Goal: Navigation & Orientation: Find specific page/section

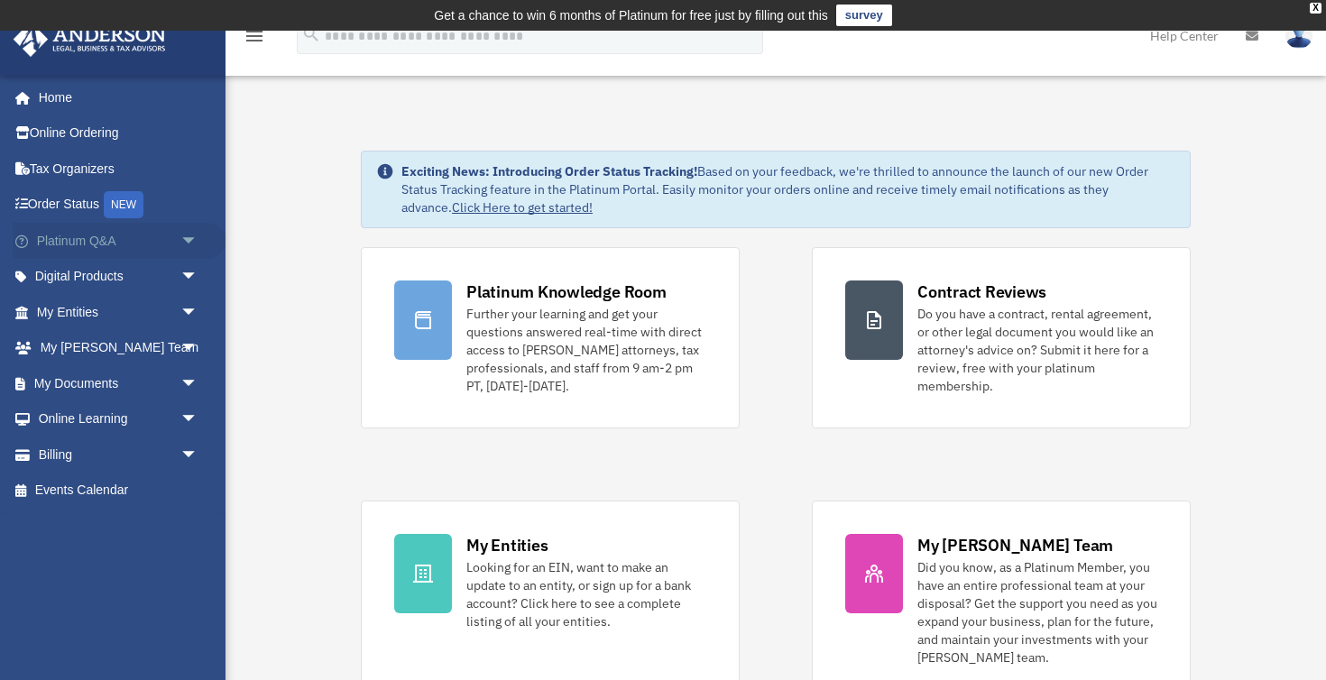
click at [184, 235] on span "arrow_drop_down" at bounding box center [198, 241] width 36 height 37
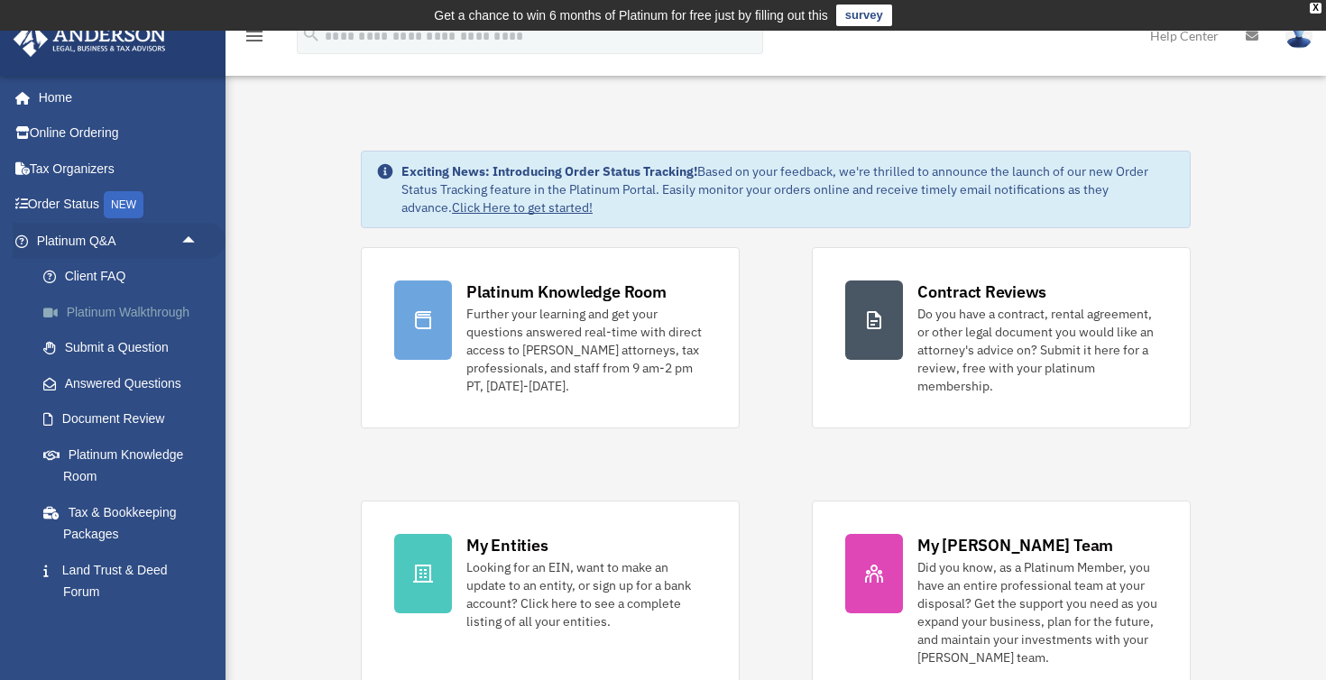
click at [155, 314] on link "Platinum Walkthrough" at bounding box center [125, 312] width 200 height 36
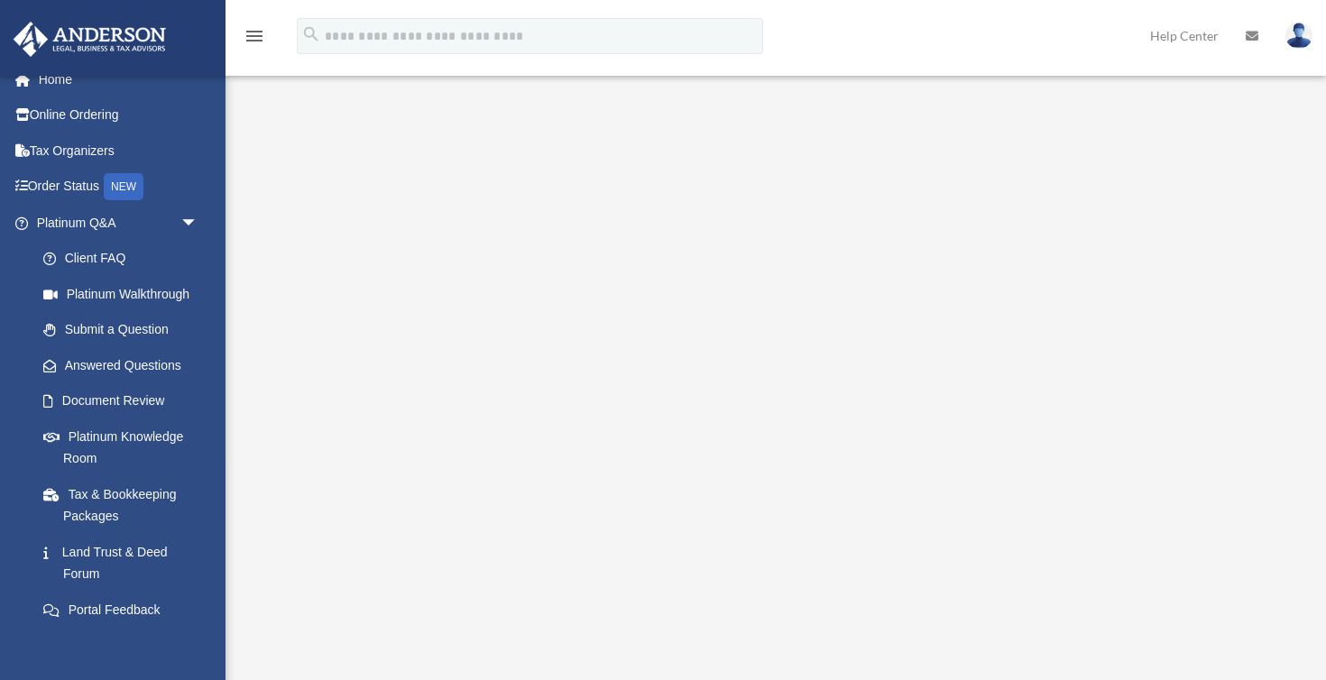
scroll to position [81, 0]
click at [139, 332] on link "Submit a Question" at bounding box center [125, 330] width 200 height 36
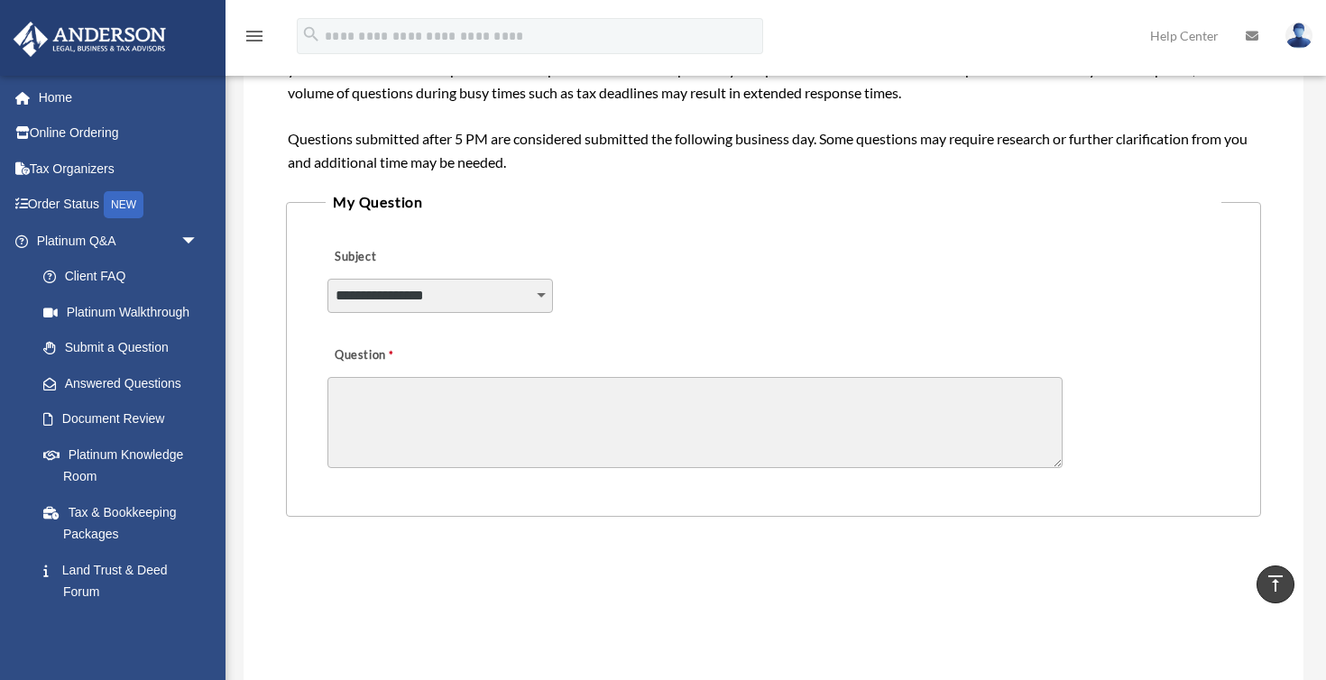
scroll to position [370, 0]
click at [143, 414] on link "Document Review" at bounding box center [125, 420] width 200 height 36
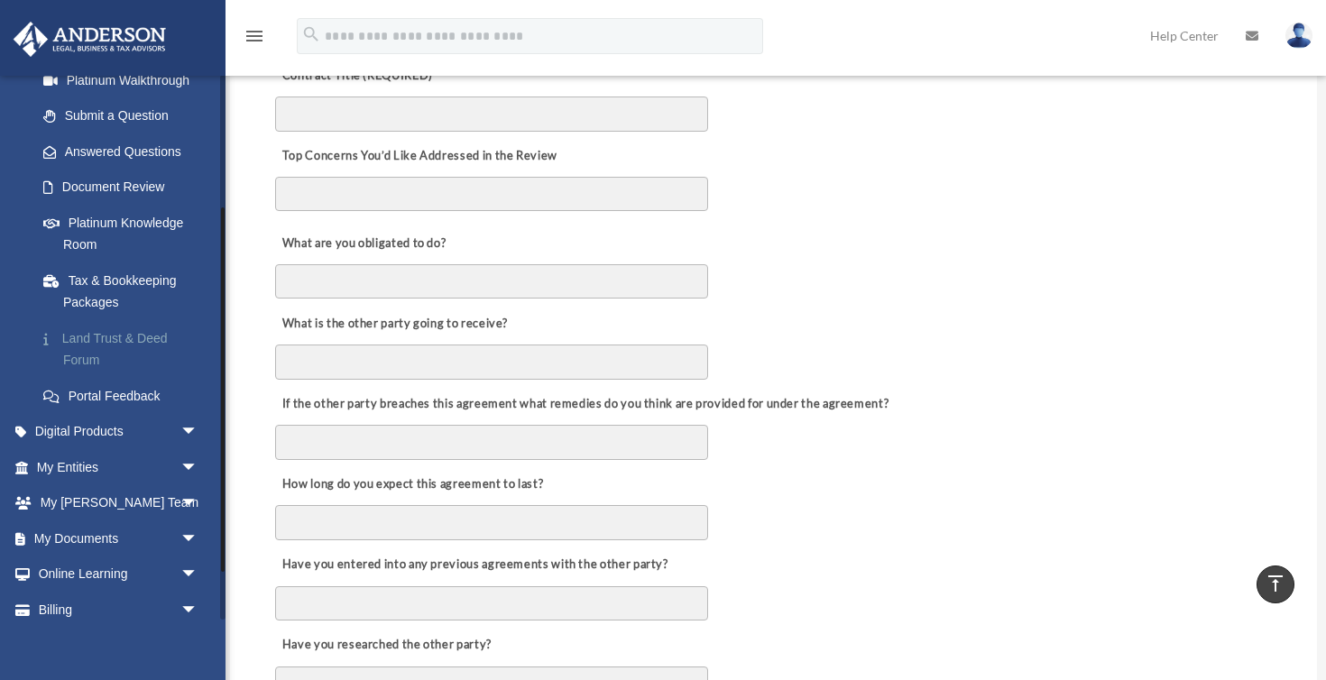
scroll to position [253, 0]
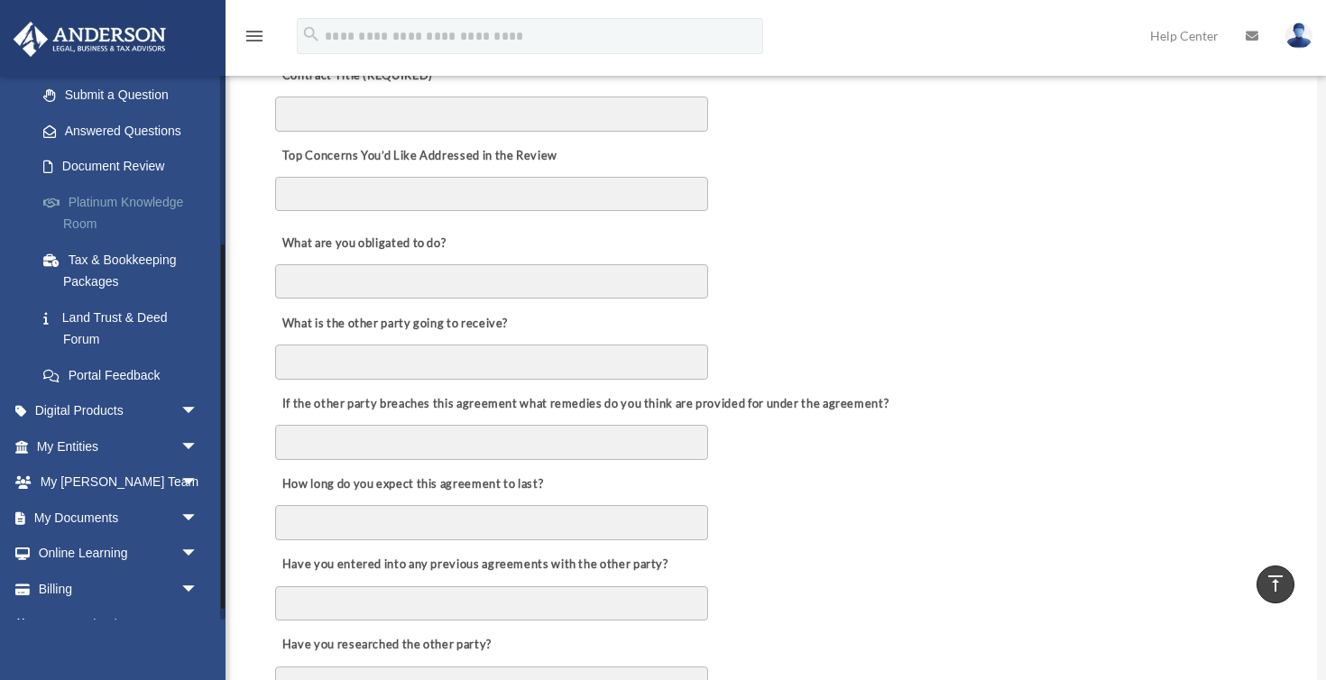
click at [152, 197] on link "Platinum Knowledge Room" at bounding box center [125, 213] width 200 height 58
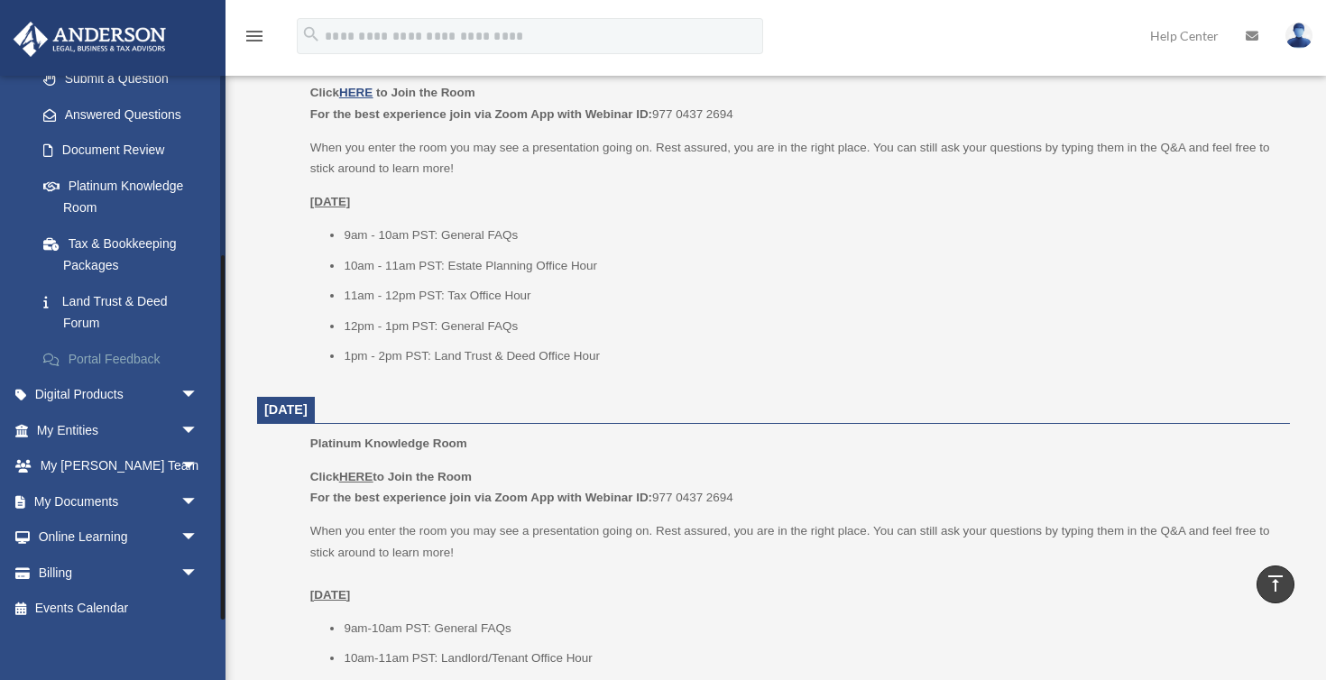
scroll to position [836, 0]
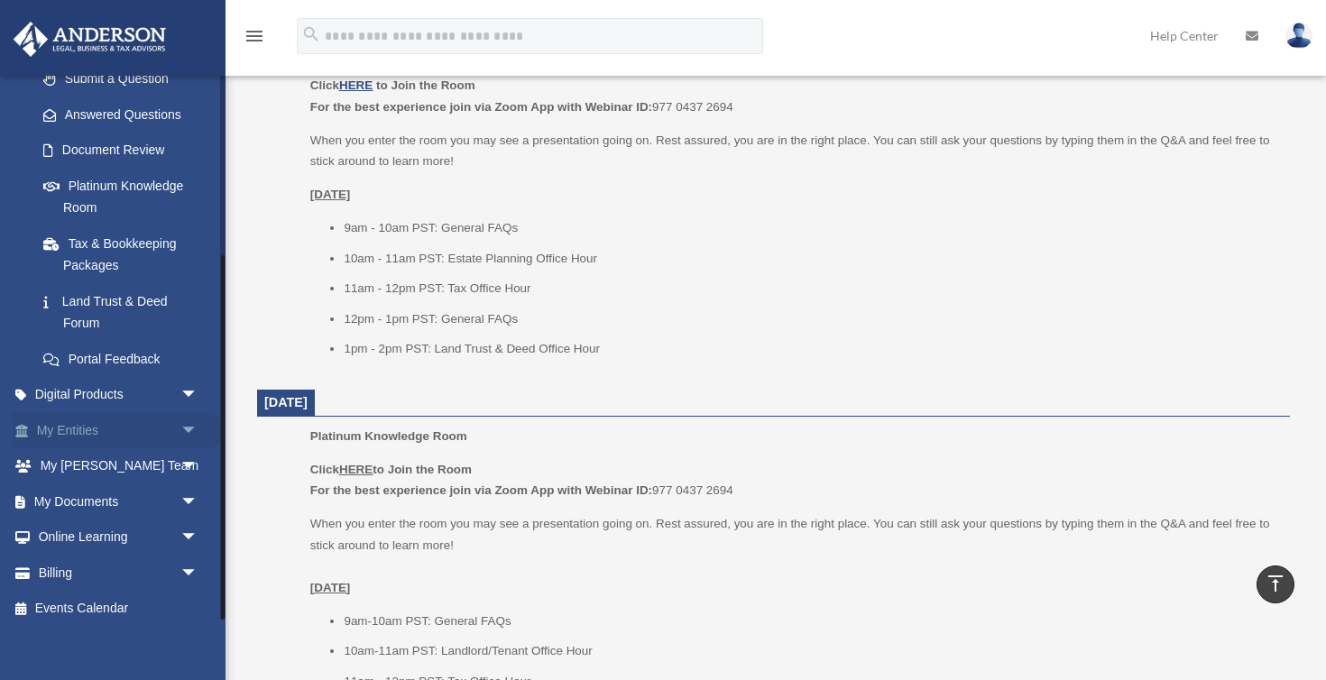
click at [198, 422] on span "arrow_drop_down" at bounding box center [198, 430] width 36 height 37
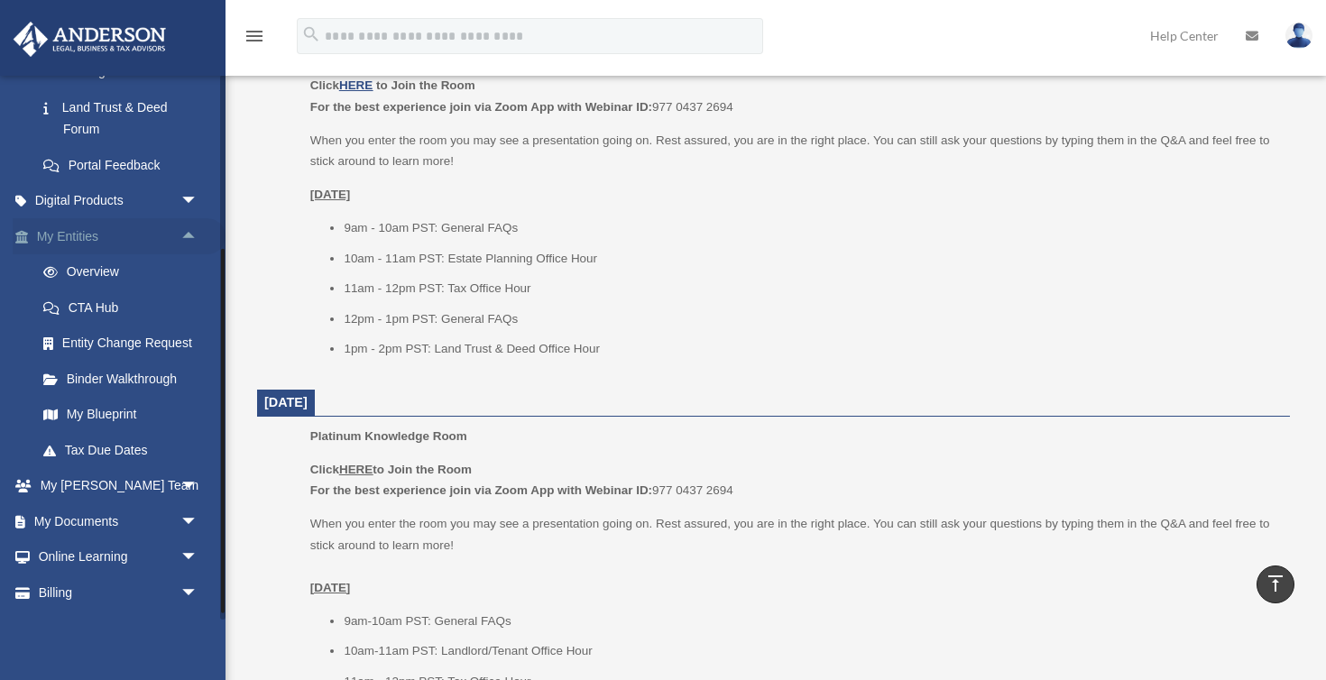
scroll to position [464, 0]
click at [126, 405] on link "My Blueprint" at bounding box center [125, 414] width 200 height 36
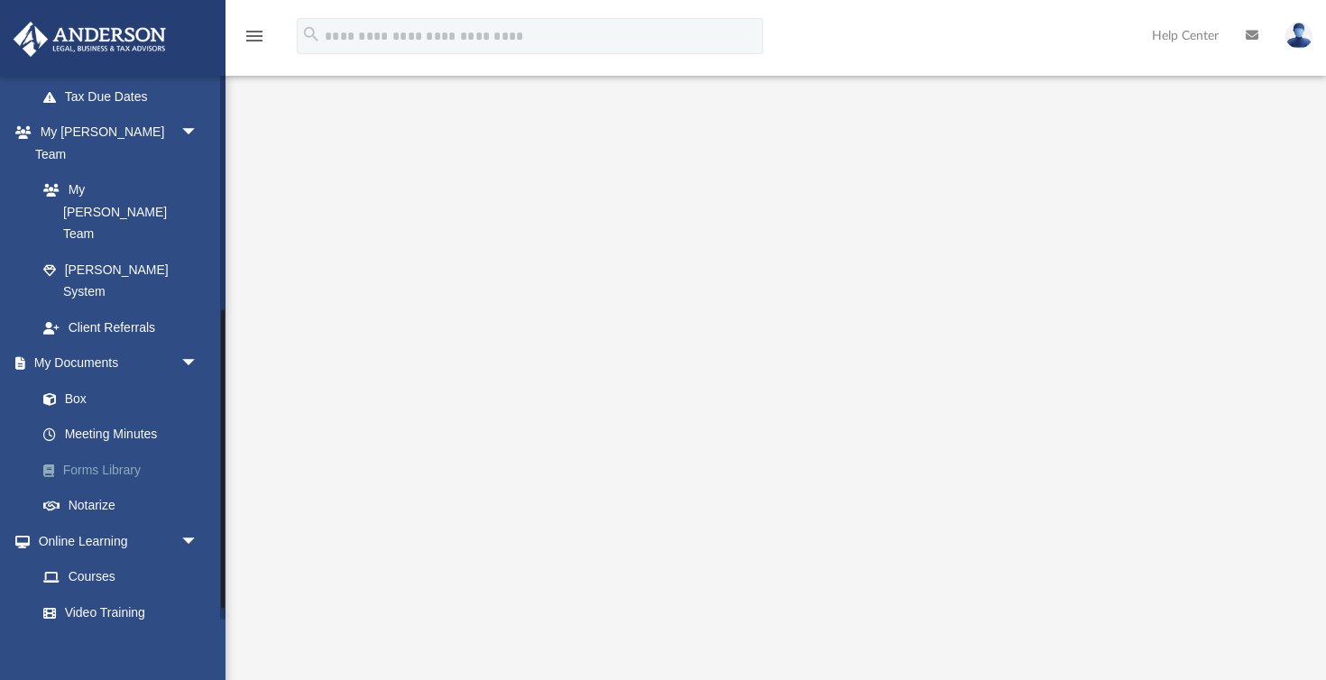
scroll to position [435, 0]
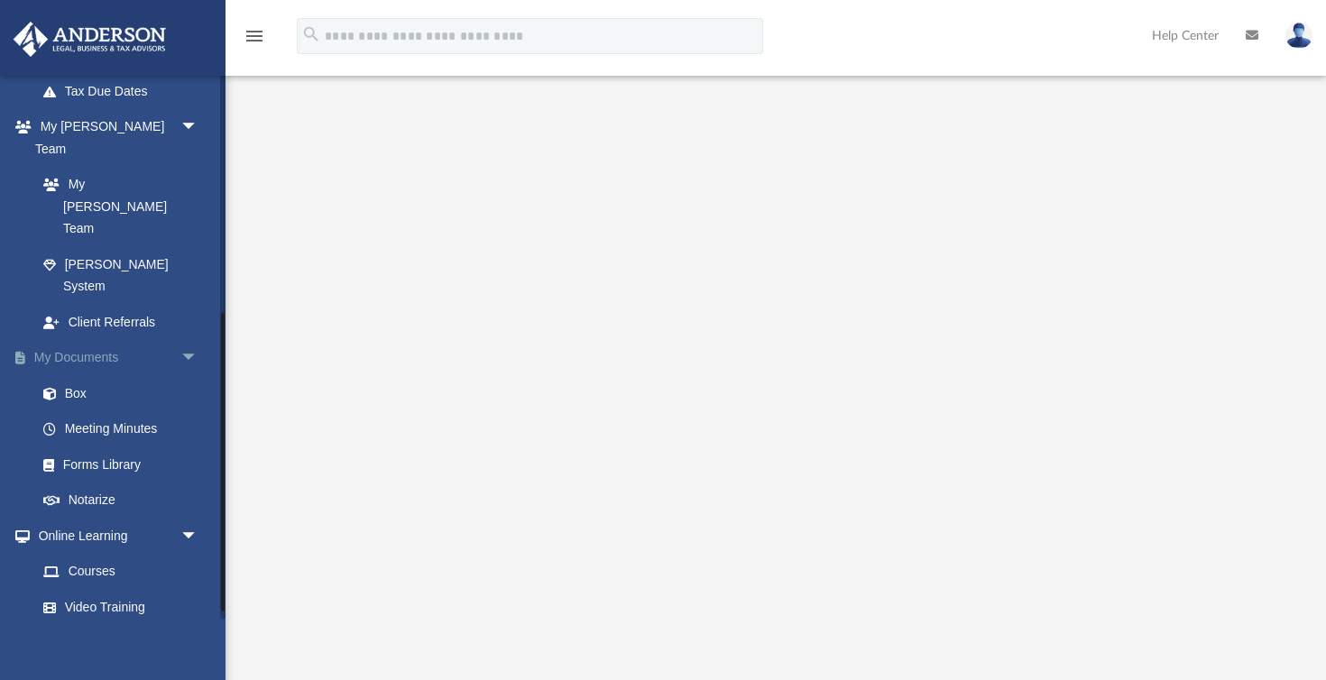
click at [180, 340] on span "arrow_drop_down" at bounding box center [198, 358] width 36 height 37
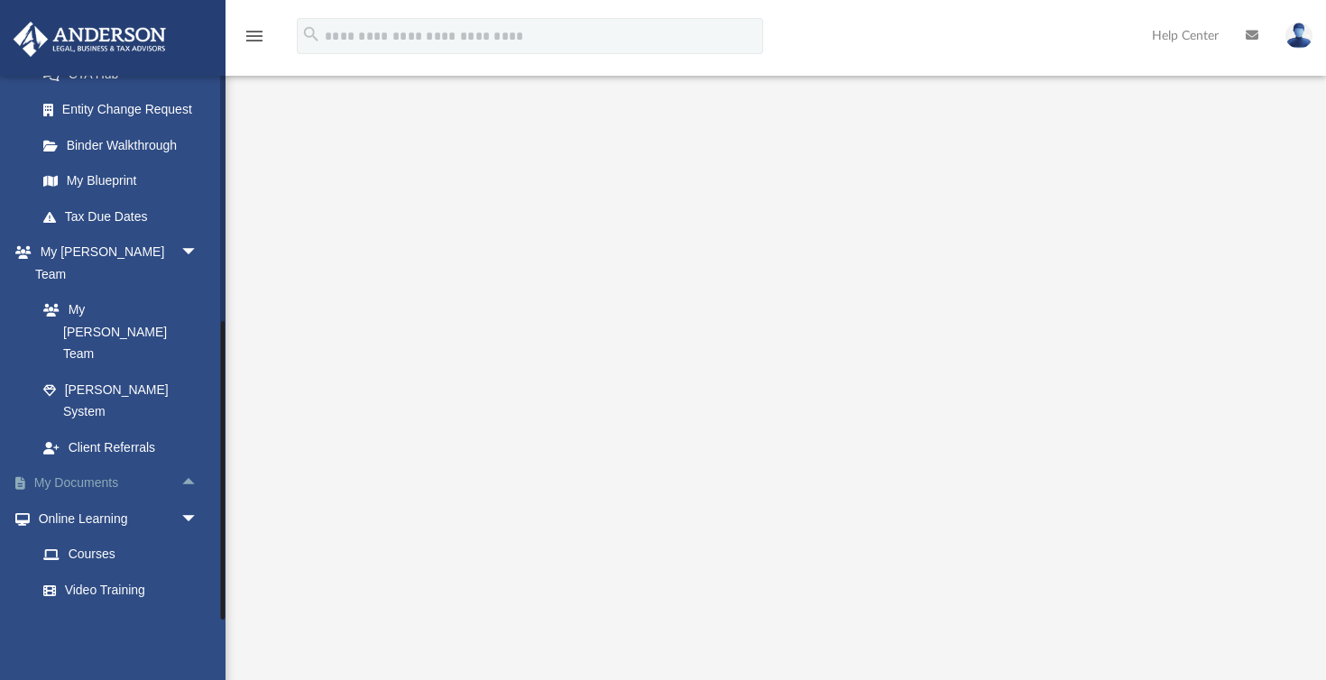
click at [189, 466] on span "arrow_drop_up" at bounding box center [198, 484] width 36 height 37
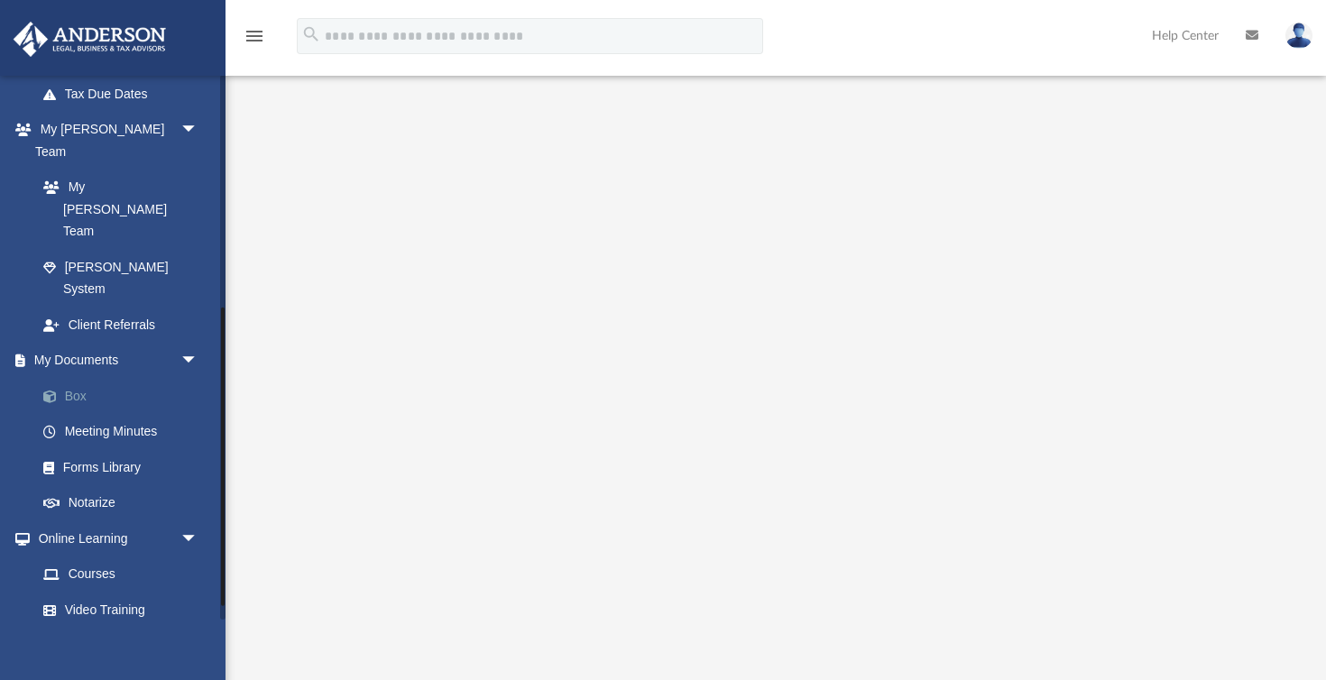
scroll to position [438, 0]
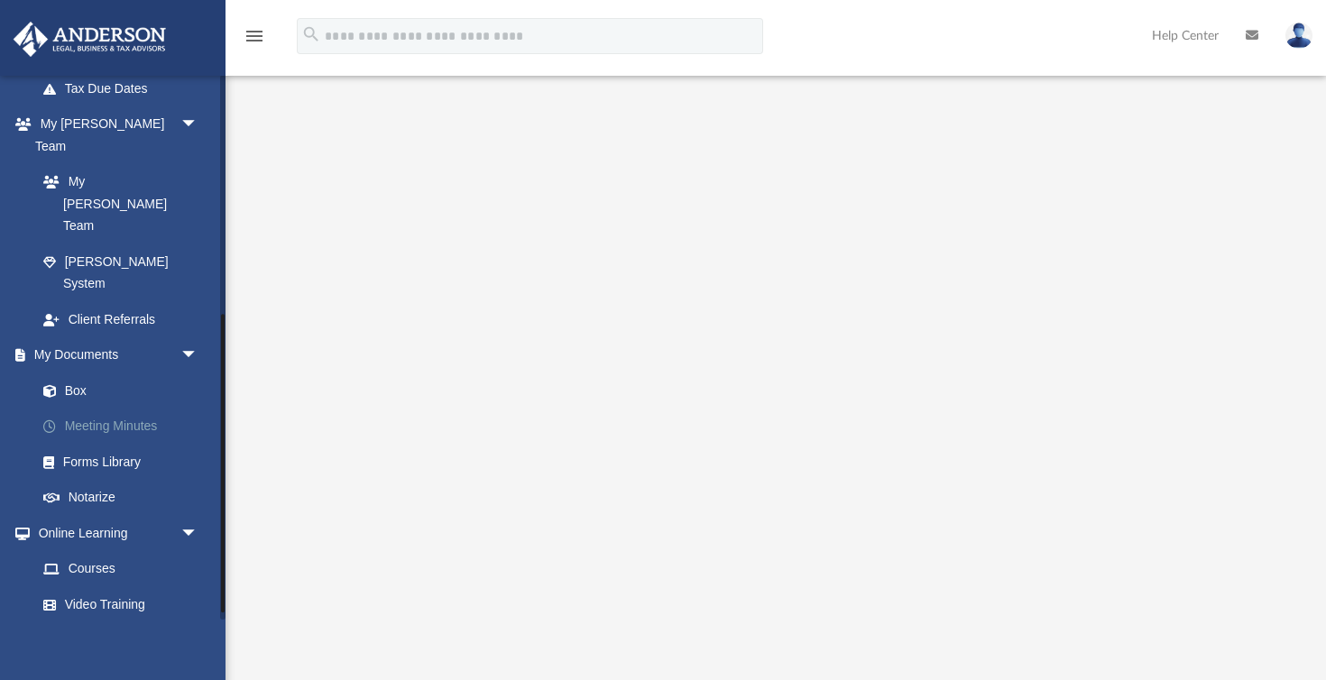
click at [103, 409] on link "Meeting Minutes" at bounding box center [125, 427] width 200 height 36
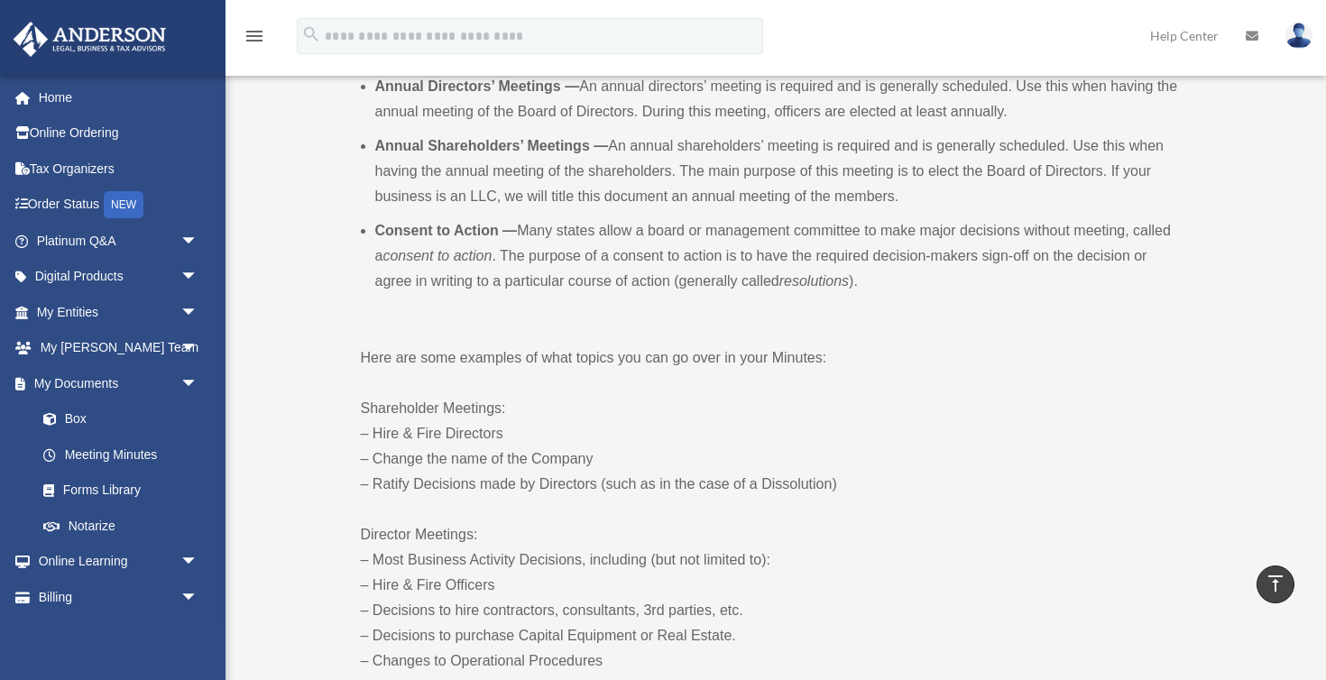
scroll to position [675, 0]
